Goal: Task Accomplishment & Management: Complete application form

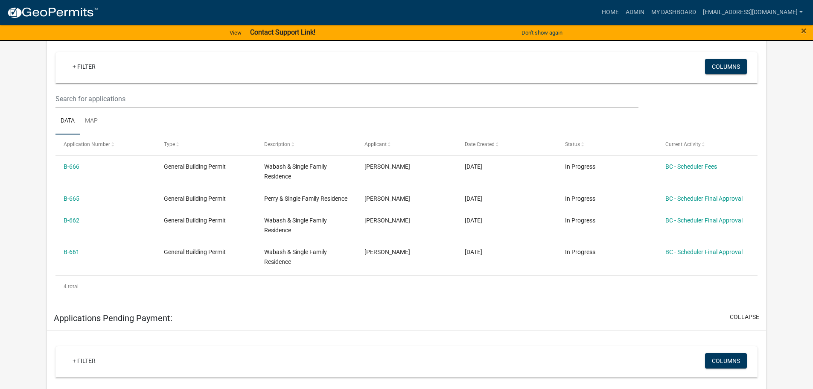
scroll to position [171, 0]
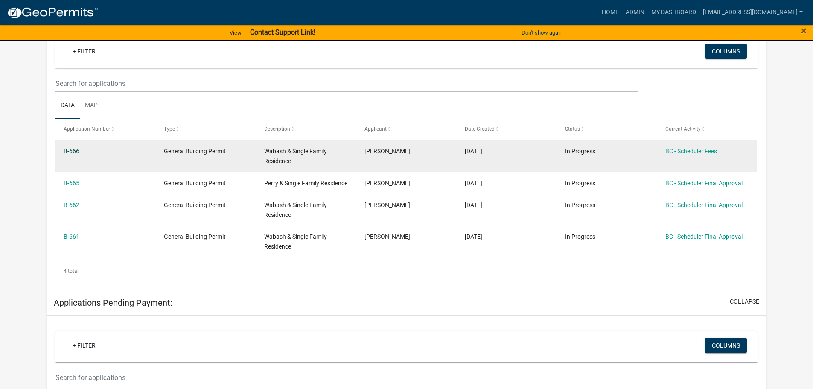
click at [76, 149] on link "B-666" at bounding box center [72, 151] width 16 height 7
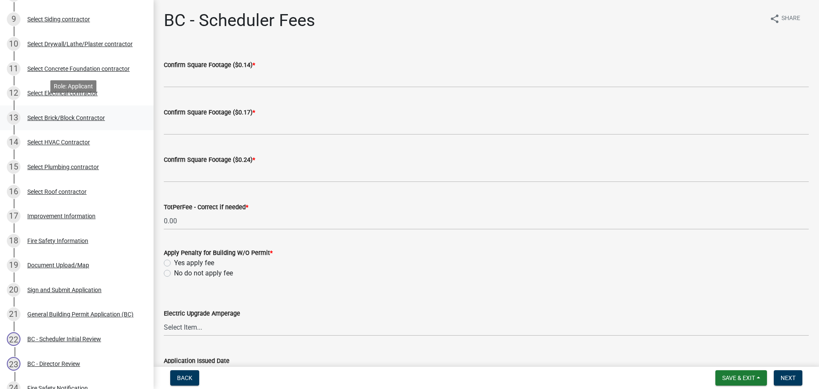
scroll to position [299, 0]
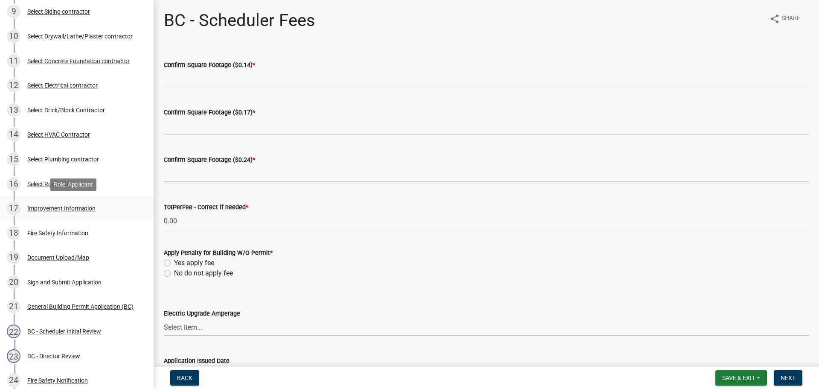
click at [50, 206] on div "Improvement Information" at bounding box center [61, 208] width 68 height 6
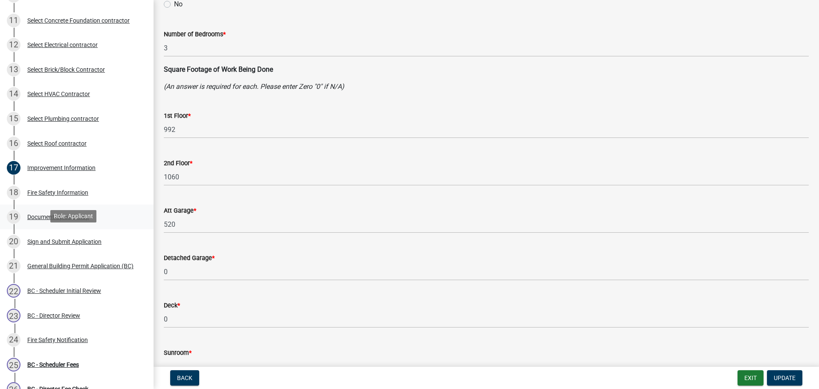
scroll to position [456, 0]
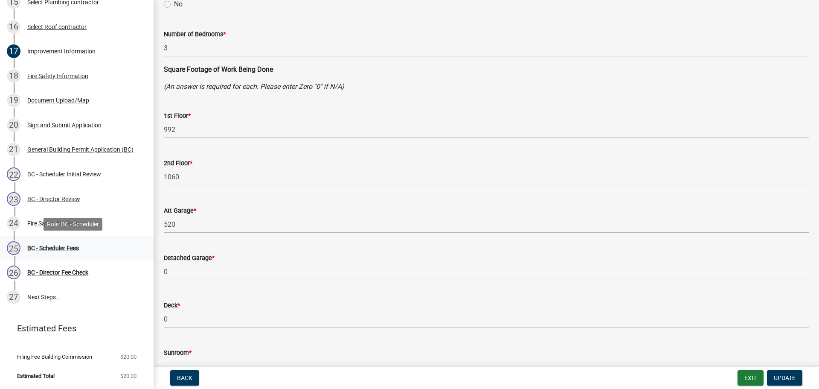
click at [63, 247] on div "BC - Scheduler Fees" at bounding box center [53, 248] width 52 height 6
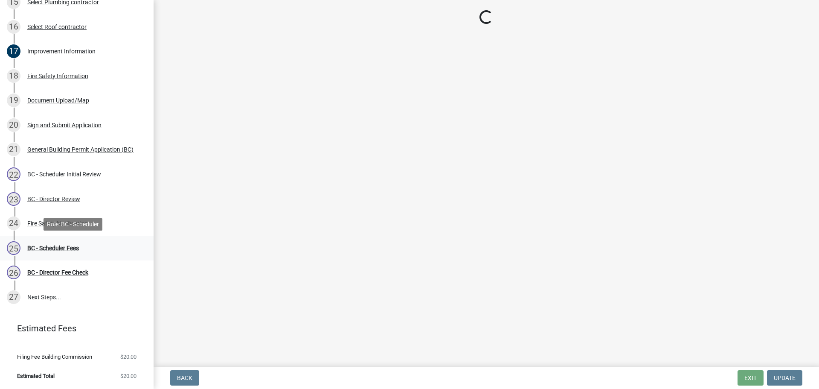
scroll to position [0, 0]
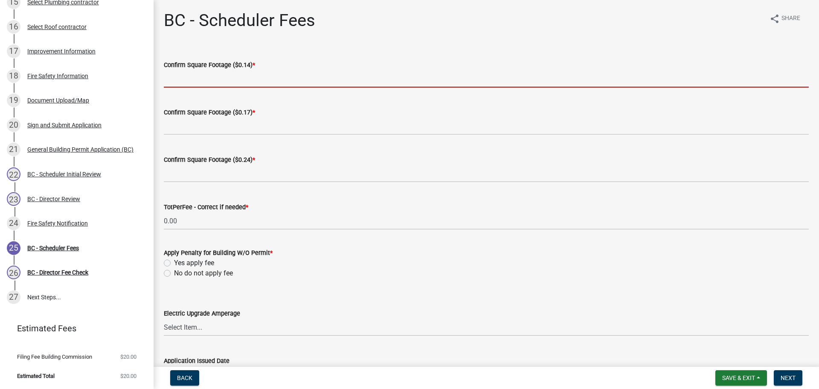
click at [194, 79] on input "text" at bounding box center [486, 78] width 645 height 17
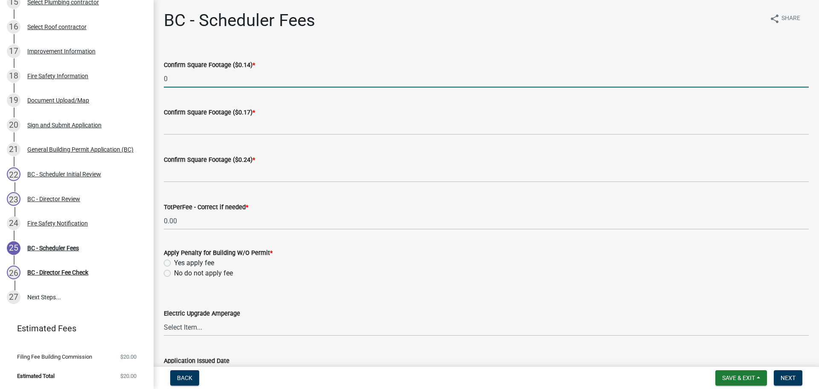
type input "0"
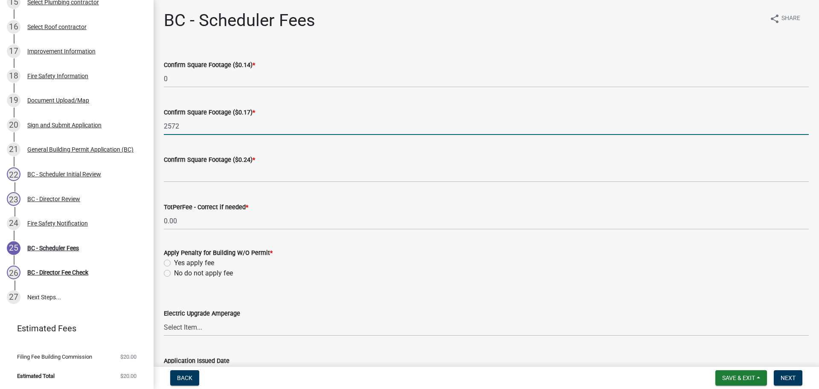
type input "2572"
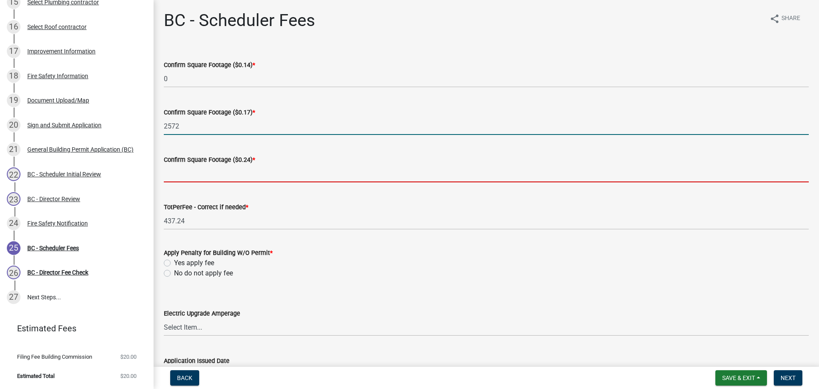
click at [260, 170] on input "text" at bounding box center [486, 173] width 645 height 17
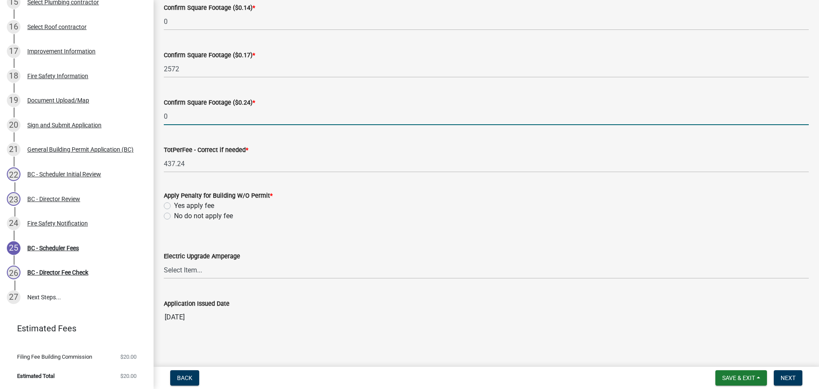
scroll to position [60, 0]
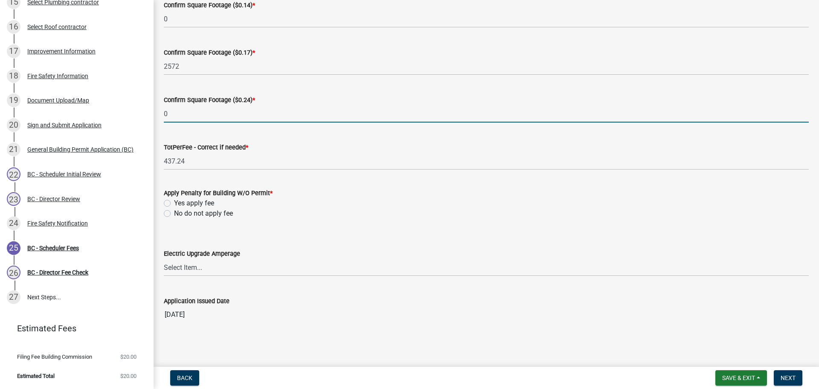
type input "0"
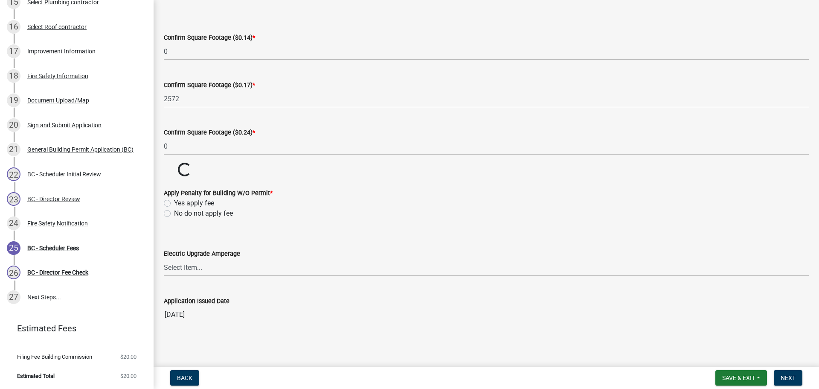
scroll to position [27, 0]
click at [174, 213] on label "No do not apply fee" at bounding box center [203, 213] width 59 height 10
click at [174, 213] on input "No do not apply fee" at bounding box center [177, 211] width 6 height 6
radio input "true"
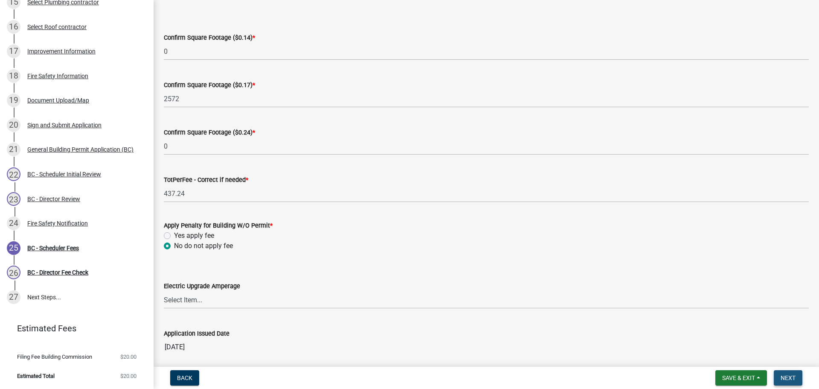
click at [792, 373] on button "Next" at bounding box center [788, 377] width 29 height 15
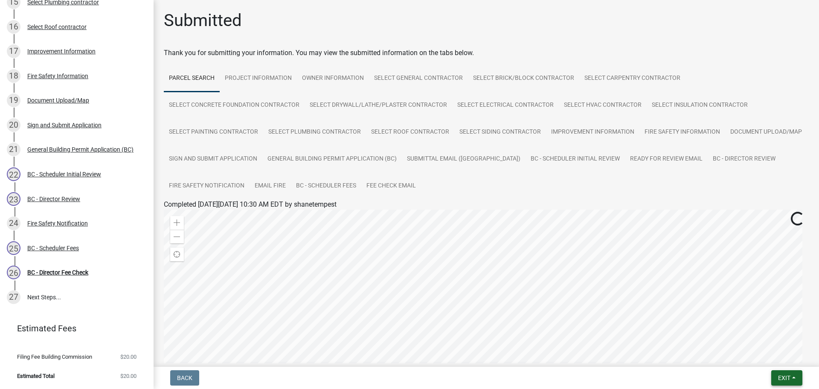
click at [795, 376] on button "Exit" at bounding box center [787, 377] width 31 height 15
click at [766, 355] on button "Save & Exit" at bounding box center [768, 355] width 68 height 20
